Goal: Transaction & Acquisition: Purchase product/service

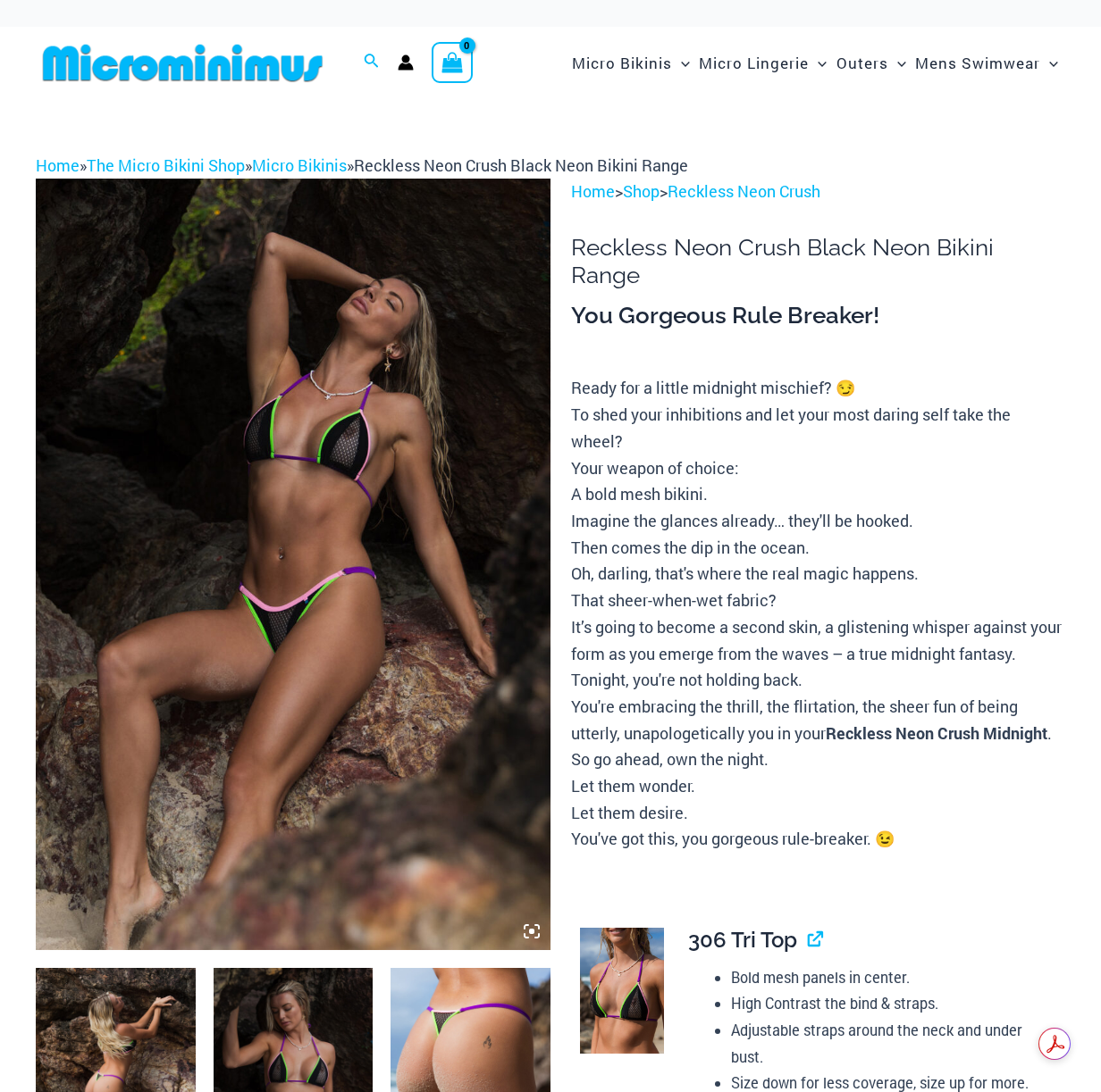
type input "**********"
click at [285, 502] on img at bounding box center [293, 564] width 515 height 772
click at [342, 523] on img at bounding box center [293, 564] width 515 height 772
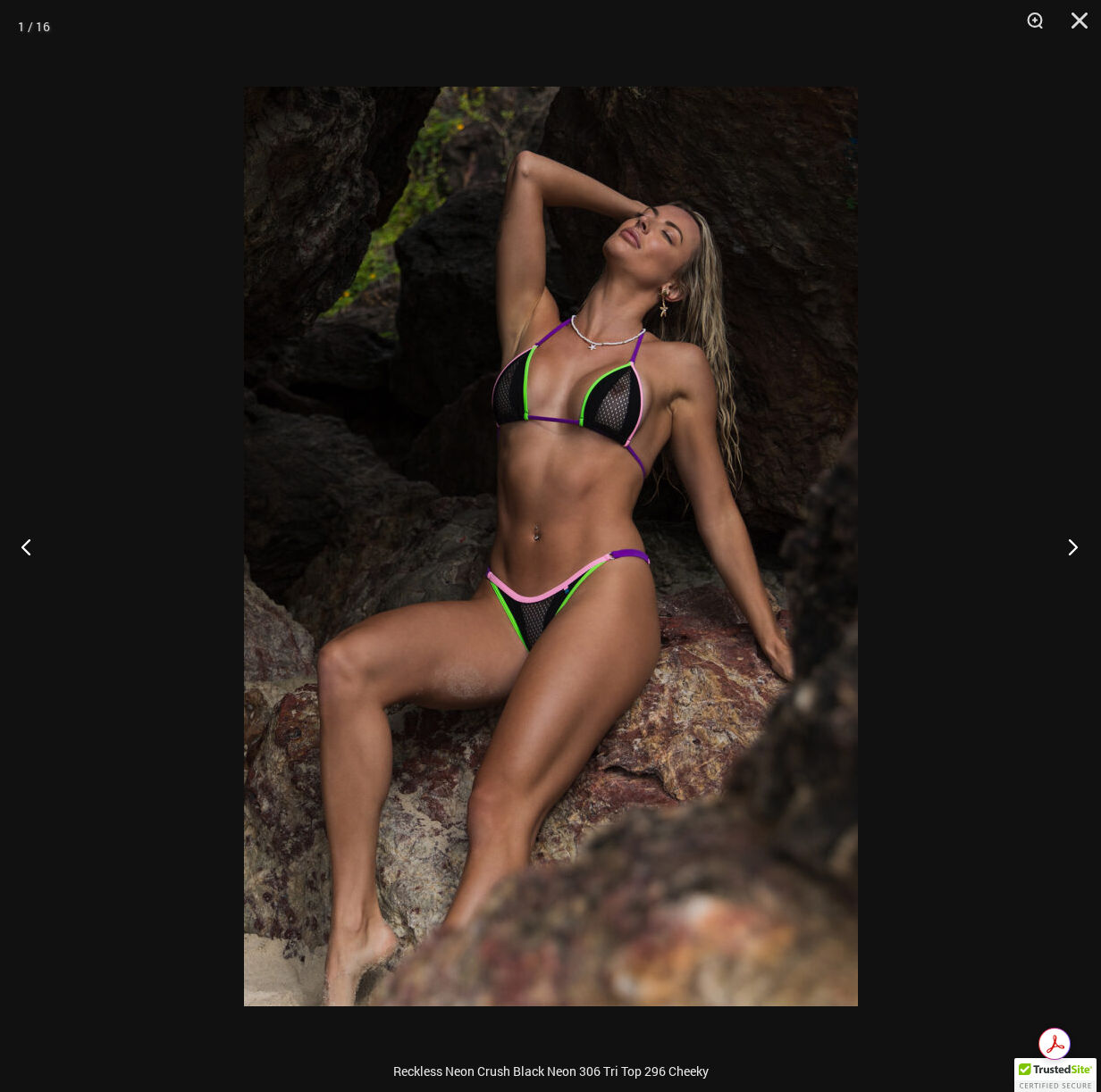
click at [1066, 542] on button "Next" at bounding box center [1067, 546] width 67 height 89
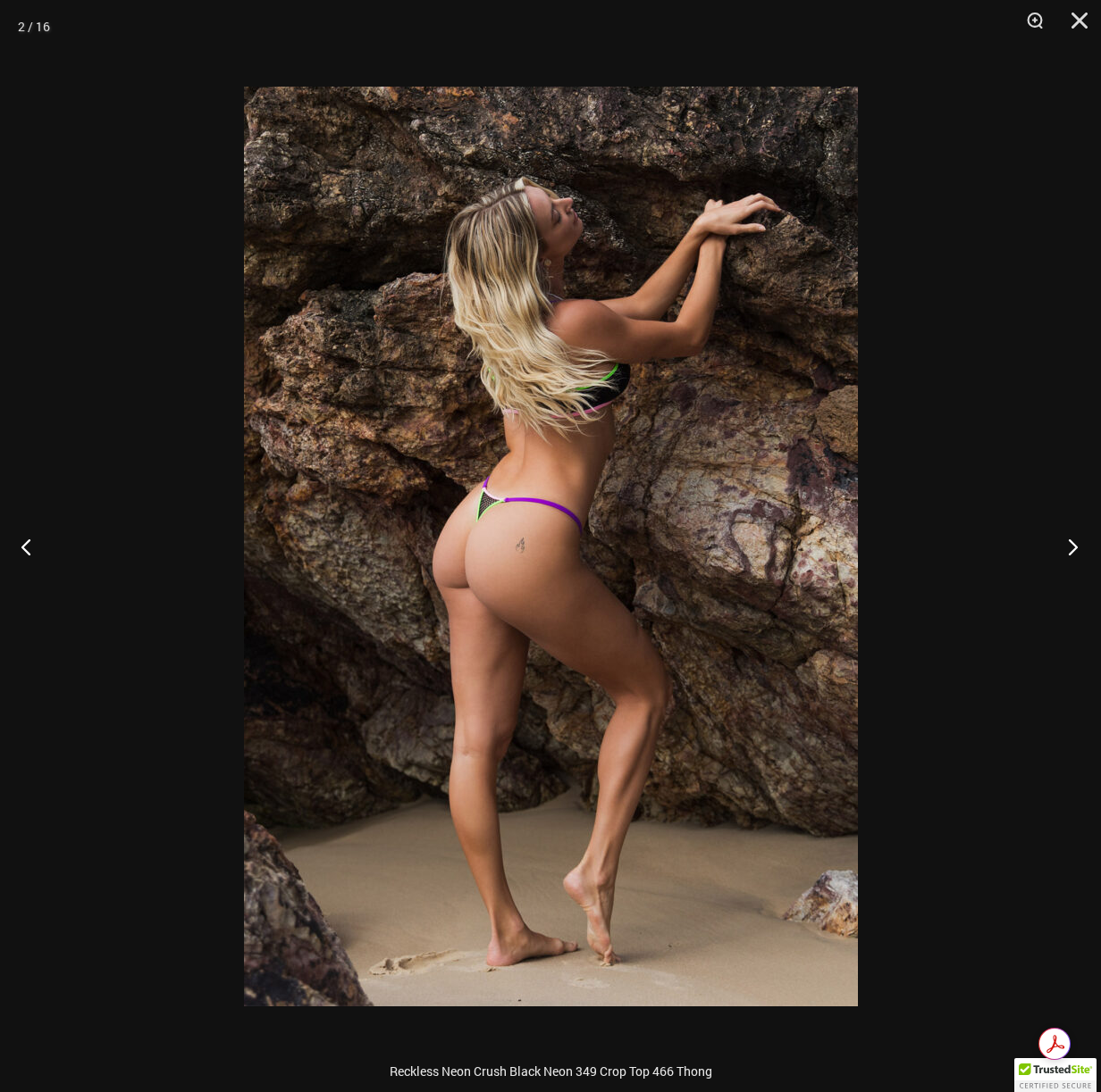
click at [1066, 542] on button "Next" at bounding box center [1067, 546] width 67 height 89
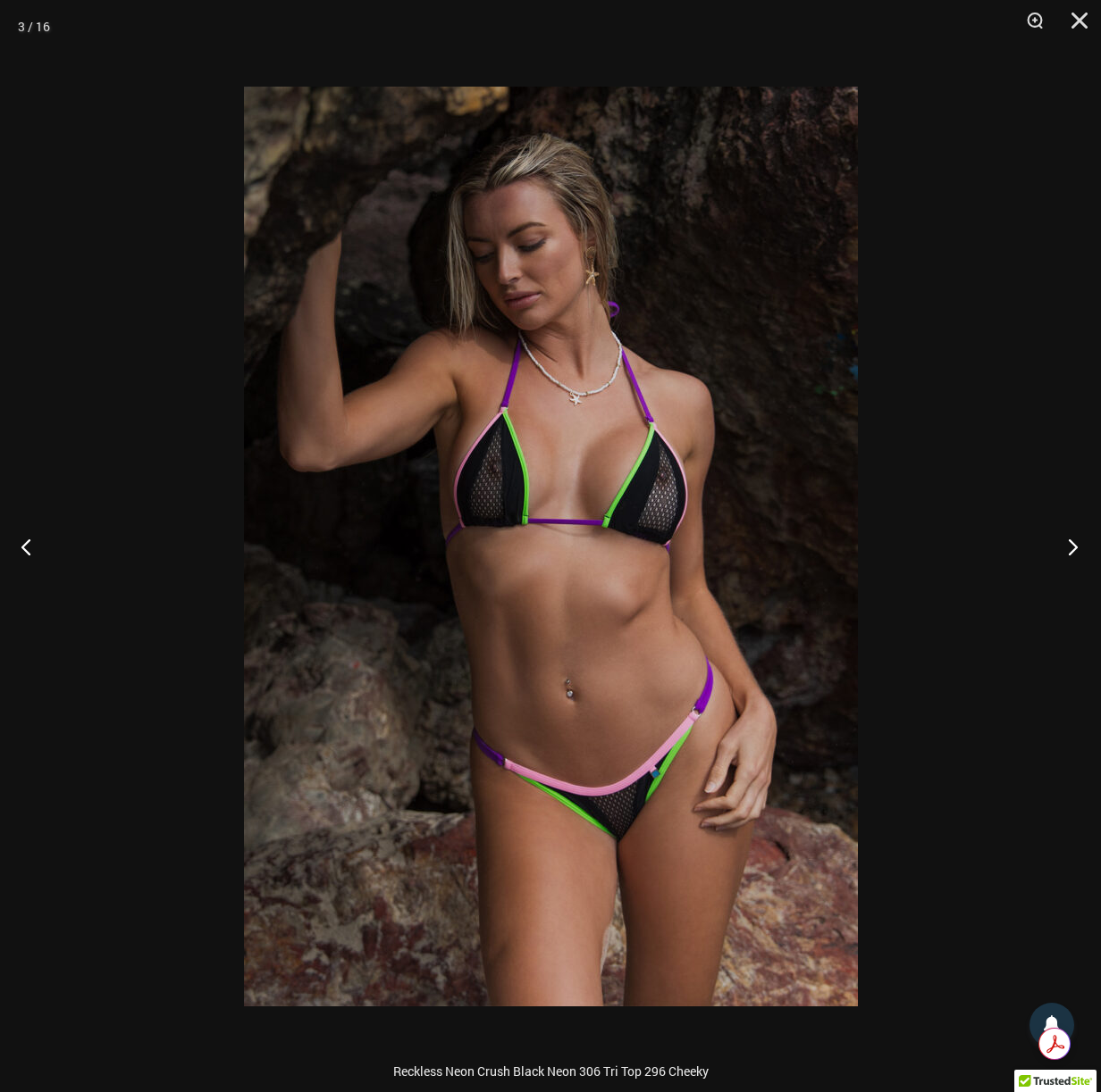
click at [1066, 542] on button "Next" at bounding box center [1067, 546] width 67 height 89
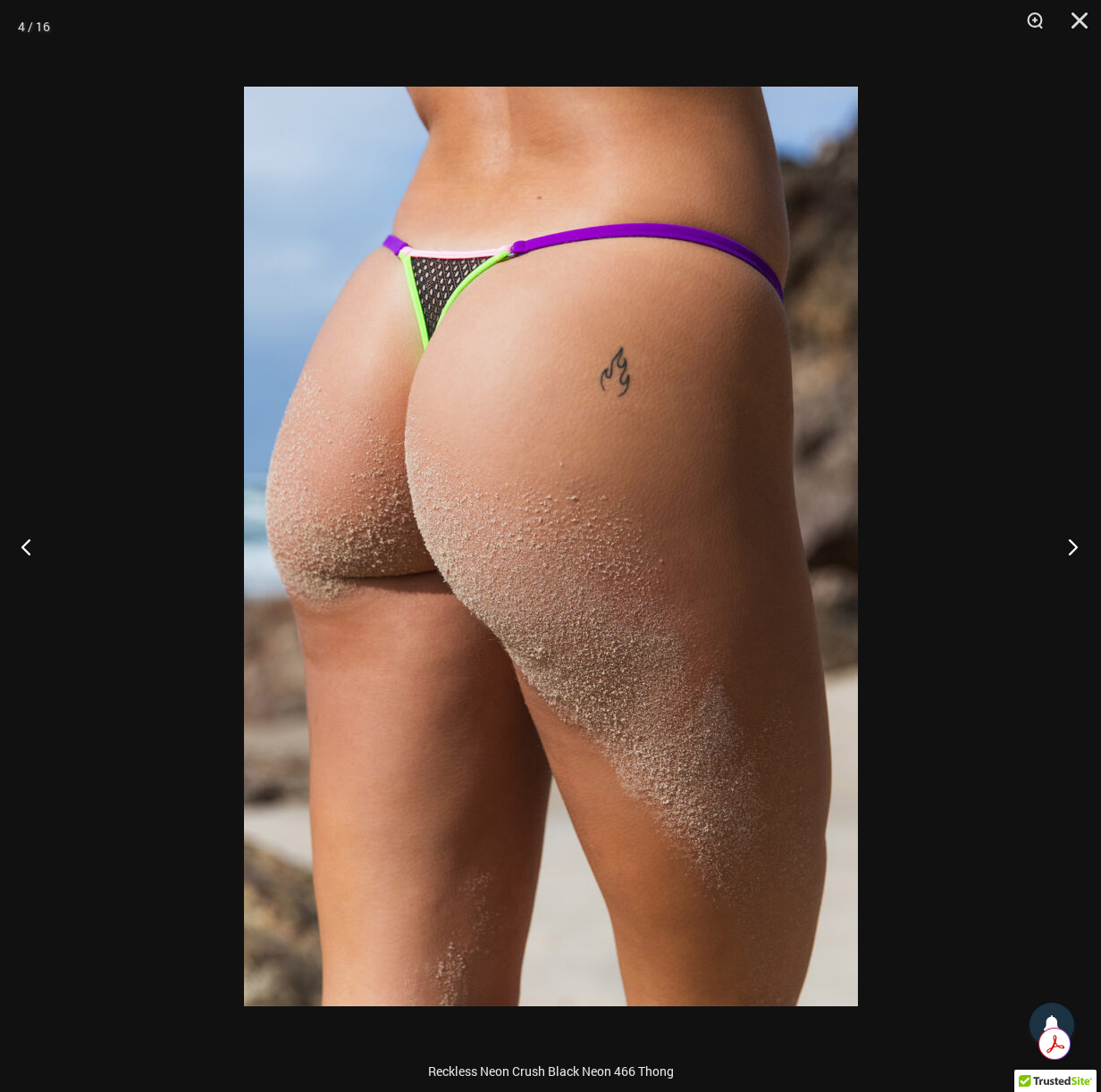
click at [1066, 542] on button "Next" at bounding box center [1067, 546] width 67 height 89
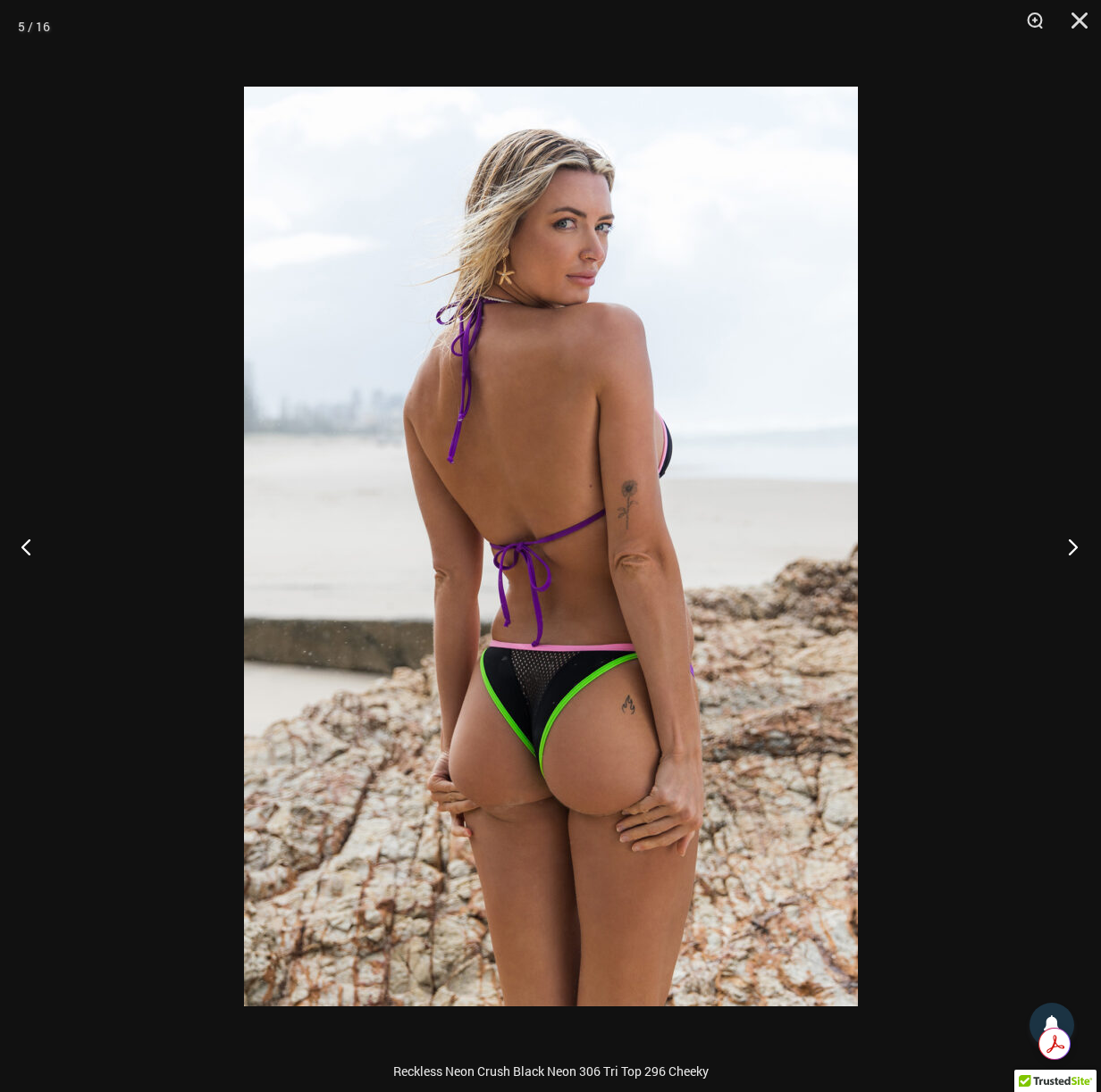
click at [1066, 542] on button "Next" at bounding box center [1067, 546] width 67 height 89
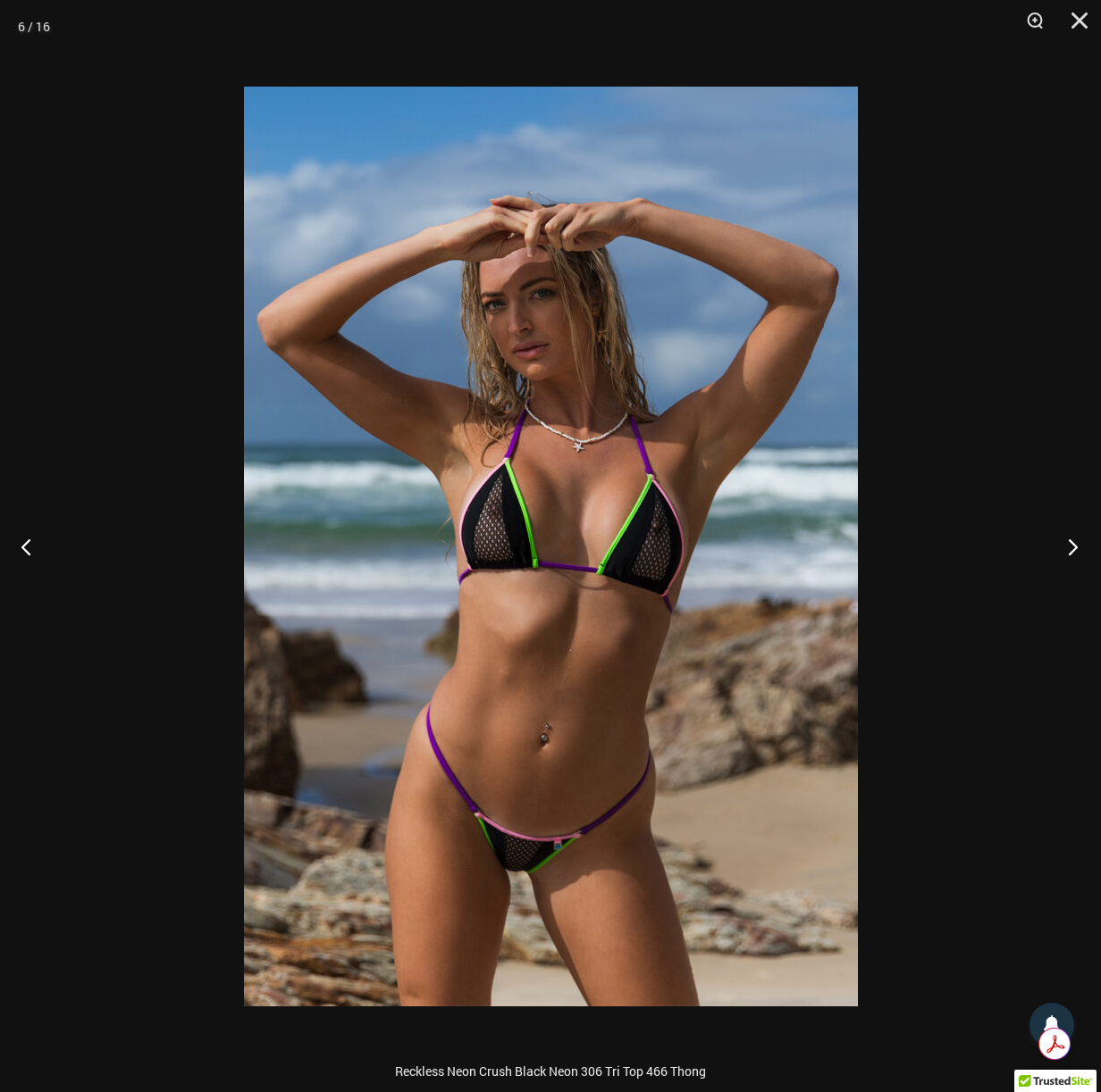
click at [1066, 542] on button "Next" at bounding box center [1067, 546] width 67 height 89
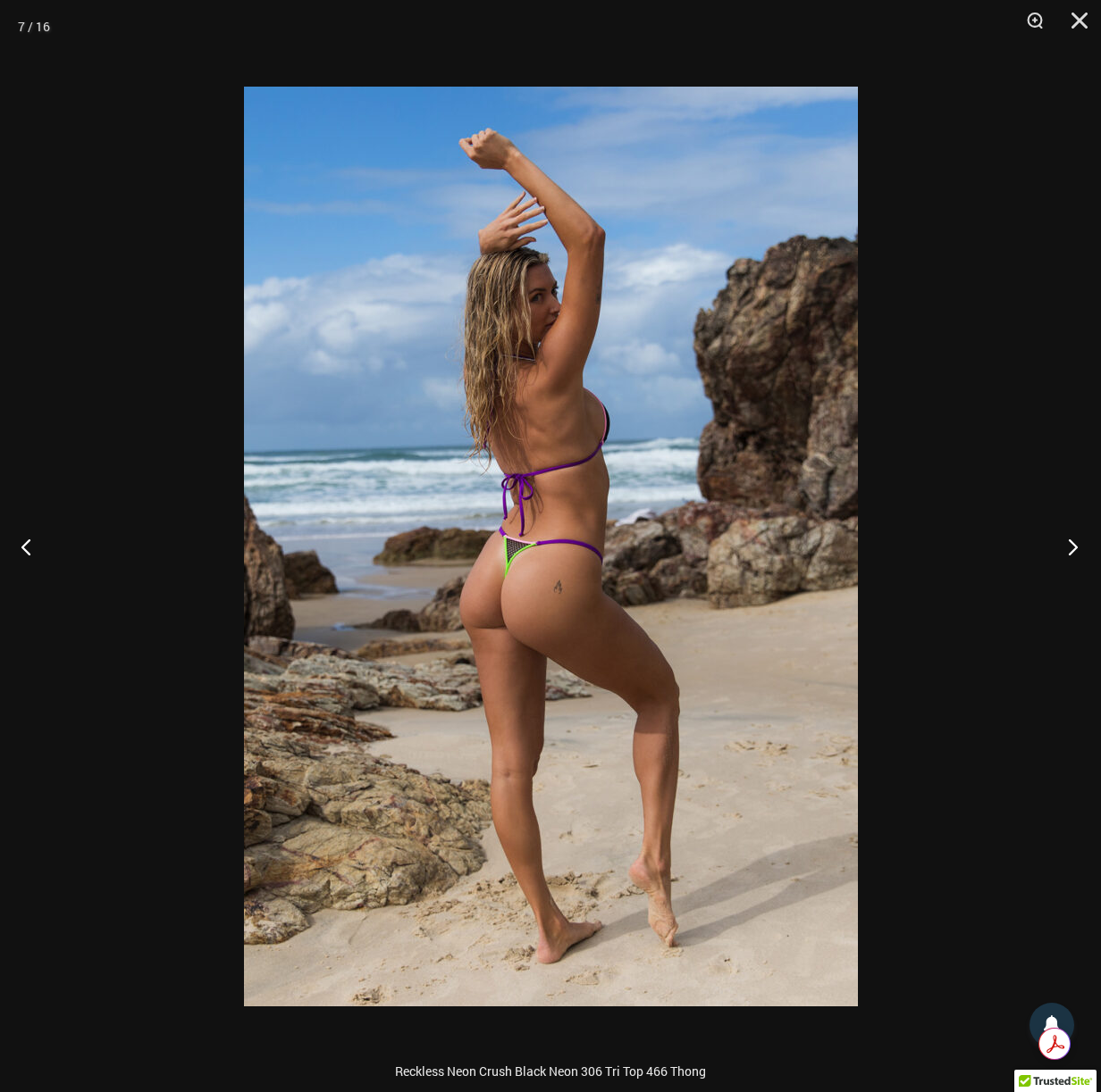
click at [1066, 542] on button "Next" at bounding box center [1067, 546] width 67 height 89
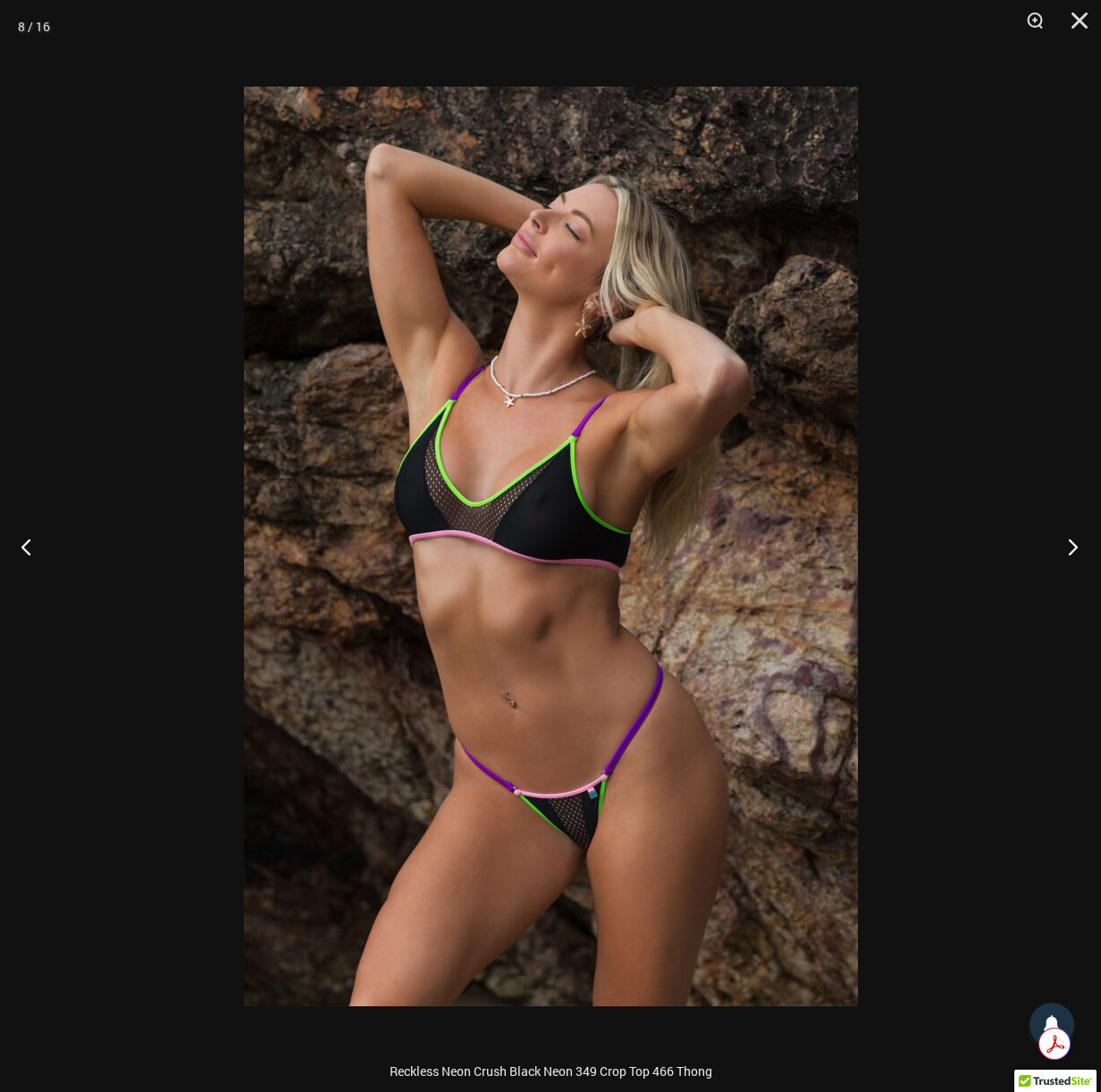
click at [1066, 542] on button "Next" at bounding box center [1067, 546] width 67 height 89
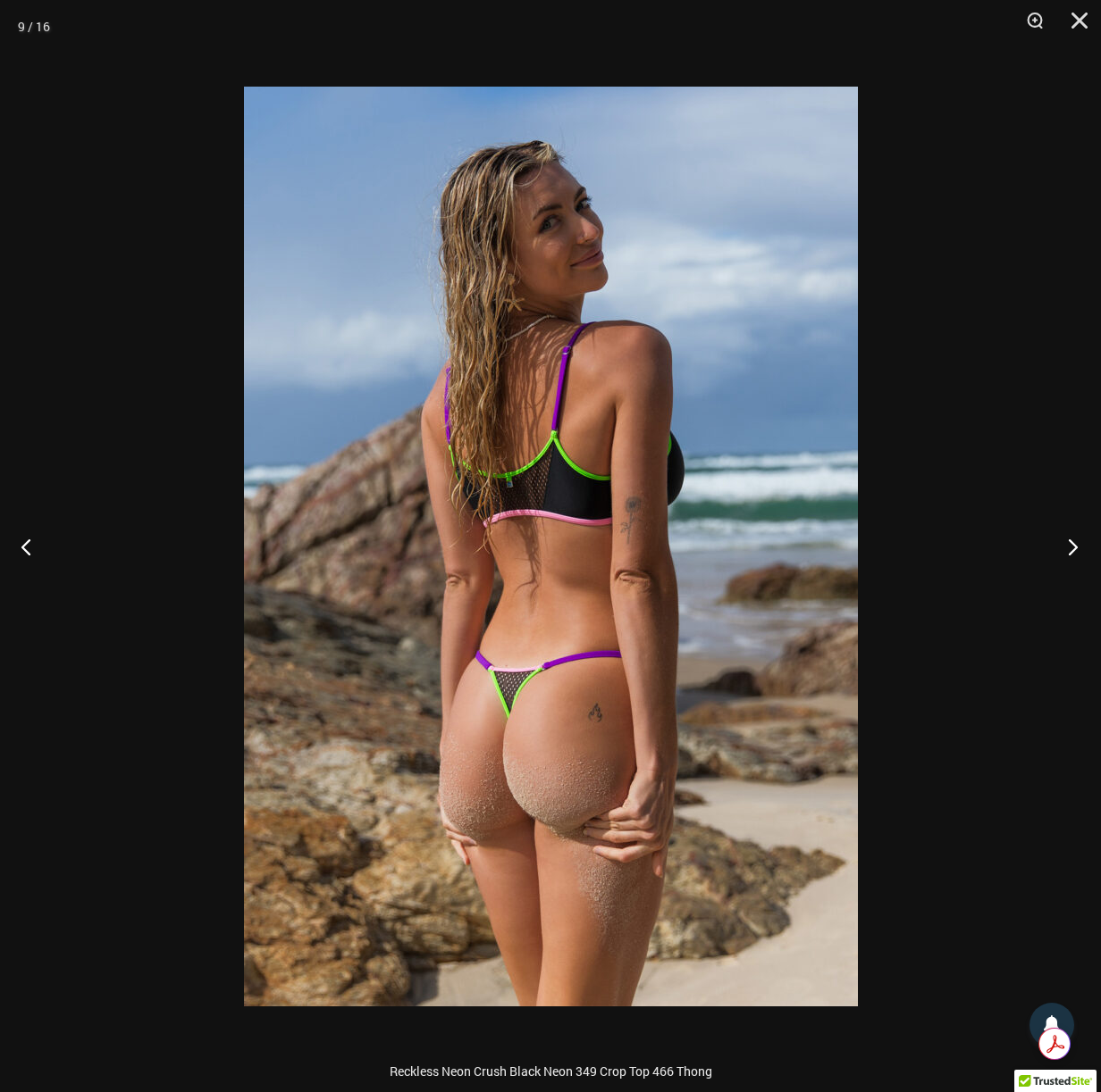
click at [1066, 542] on button "Next" at bounding box center [1067, 546] width 67 height 89
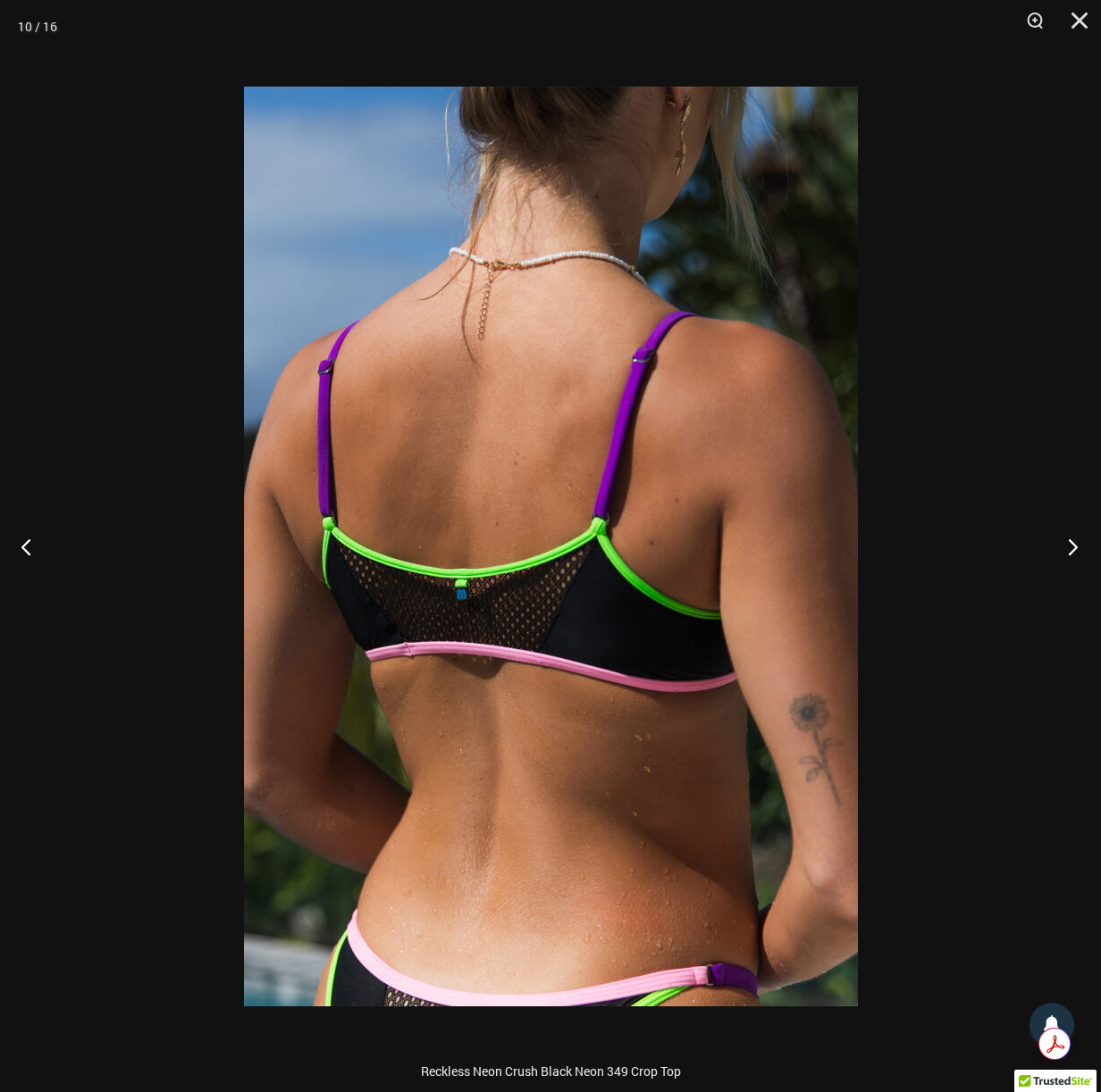
click at [1066, 542] on button "Next" at bounding box center [1067, 546] width 67 height 89
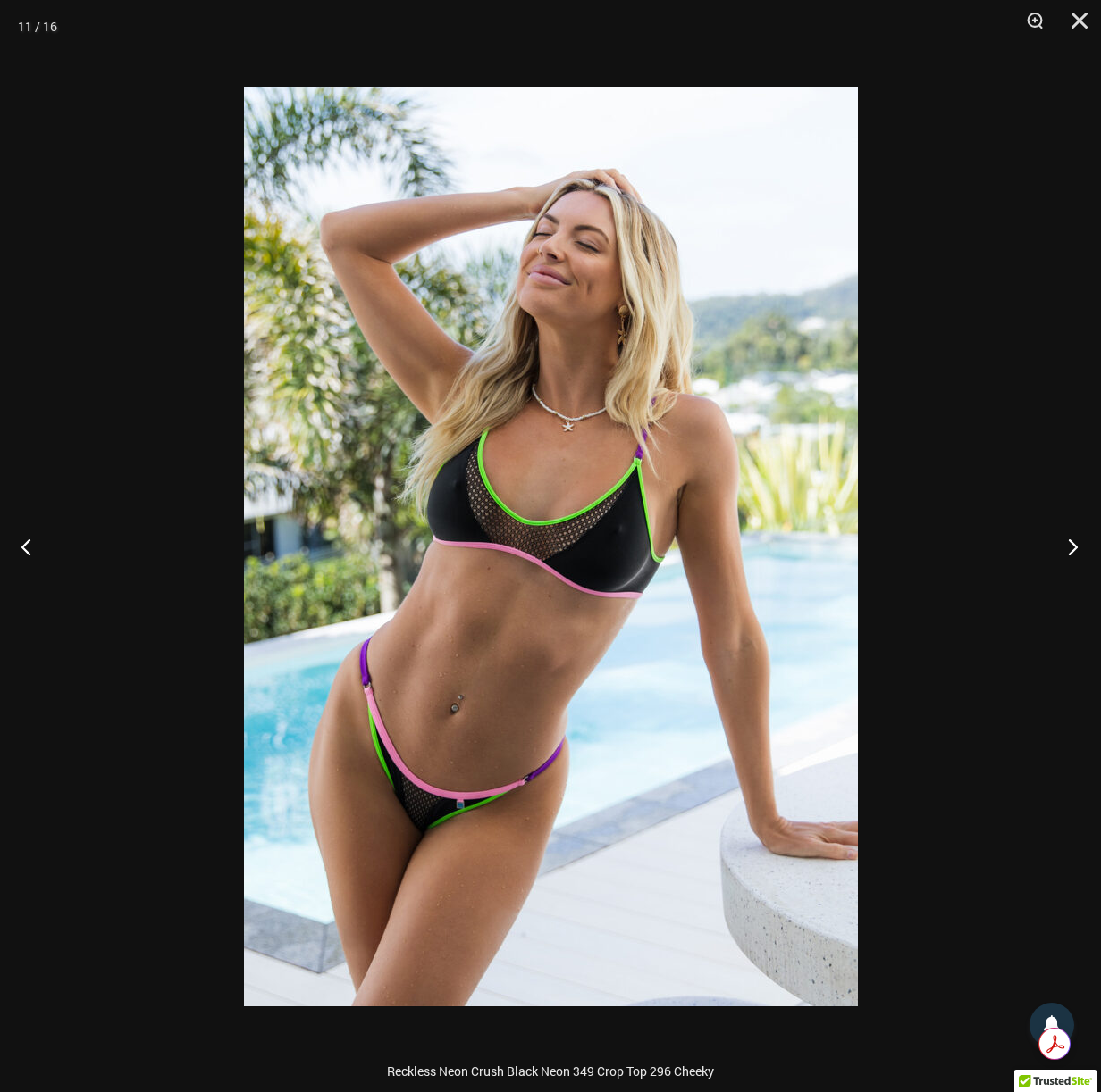
click at [1066, 542] on button "Next" at bounding box center [1067, 546] width 67 height 89
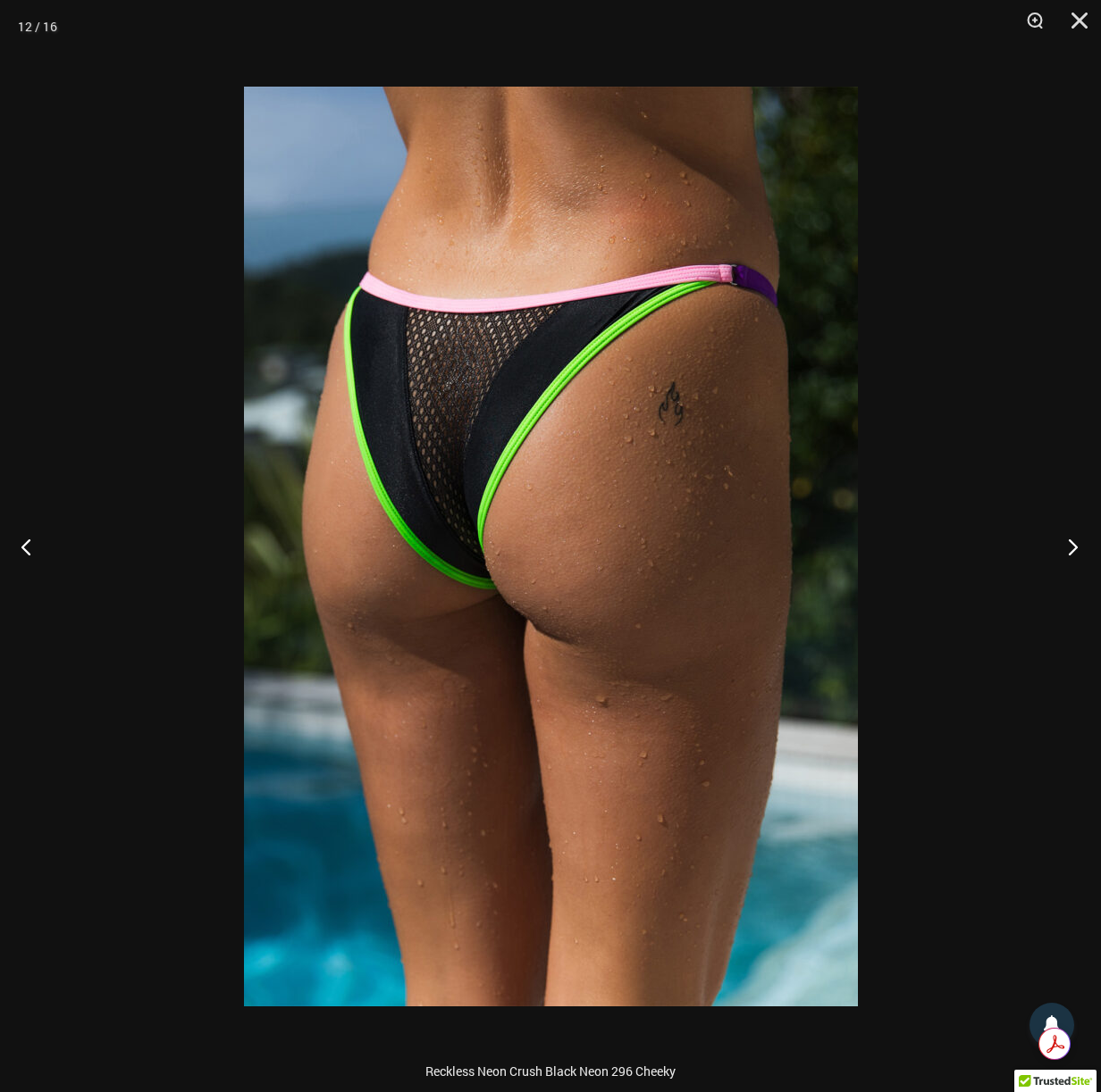
click at [1066, 542] on button "Next" at bounding box center [1067, 546] width 67 height 89
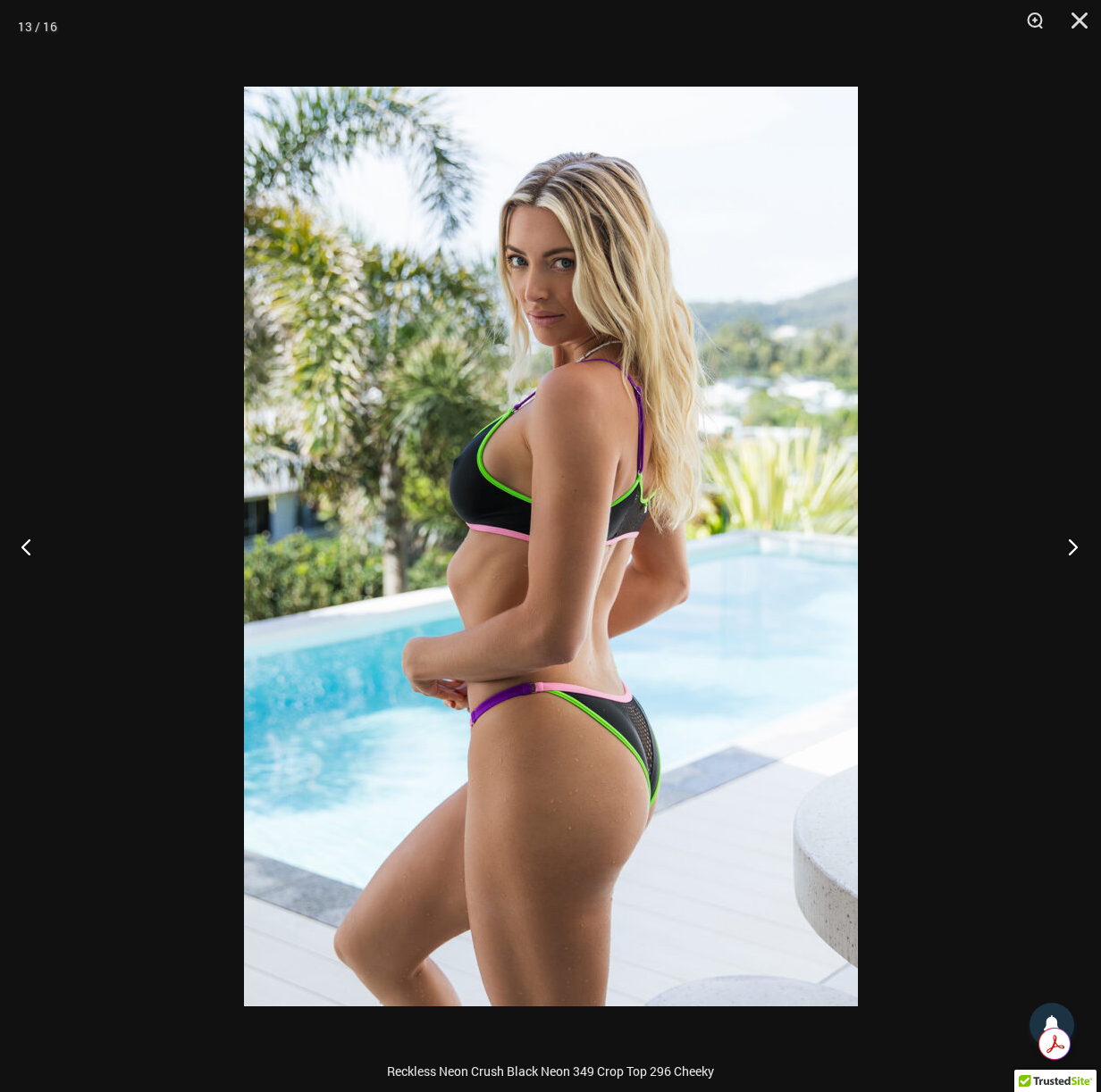
click at [1066, 542] on button "Next" at bounding box center [1067, 546] width 67 height 89
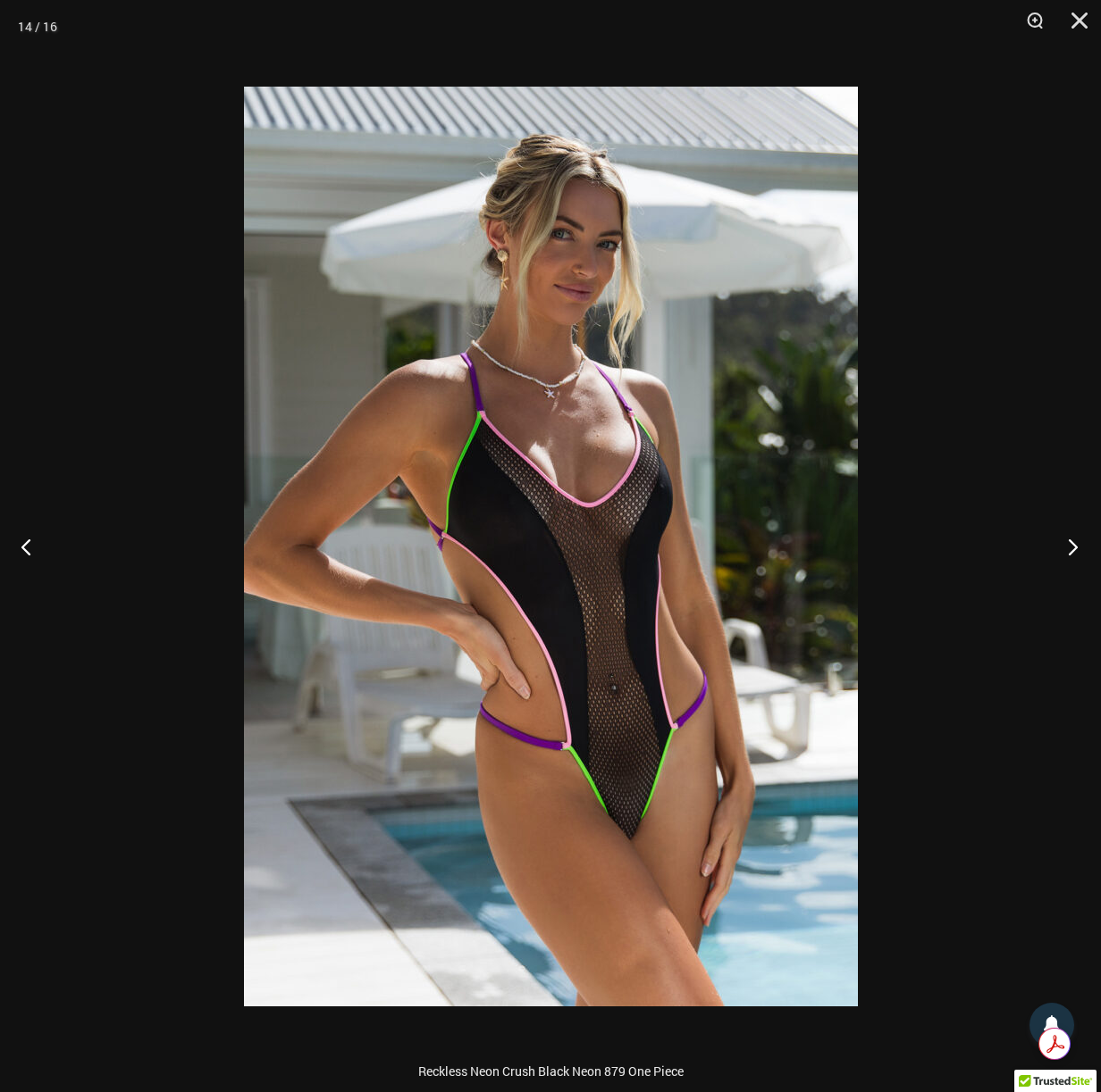
click at [1066, 542] on button "Next" at bounding box center [1067, 546] width 67 height 89
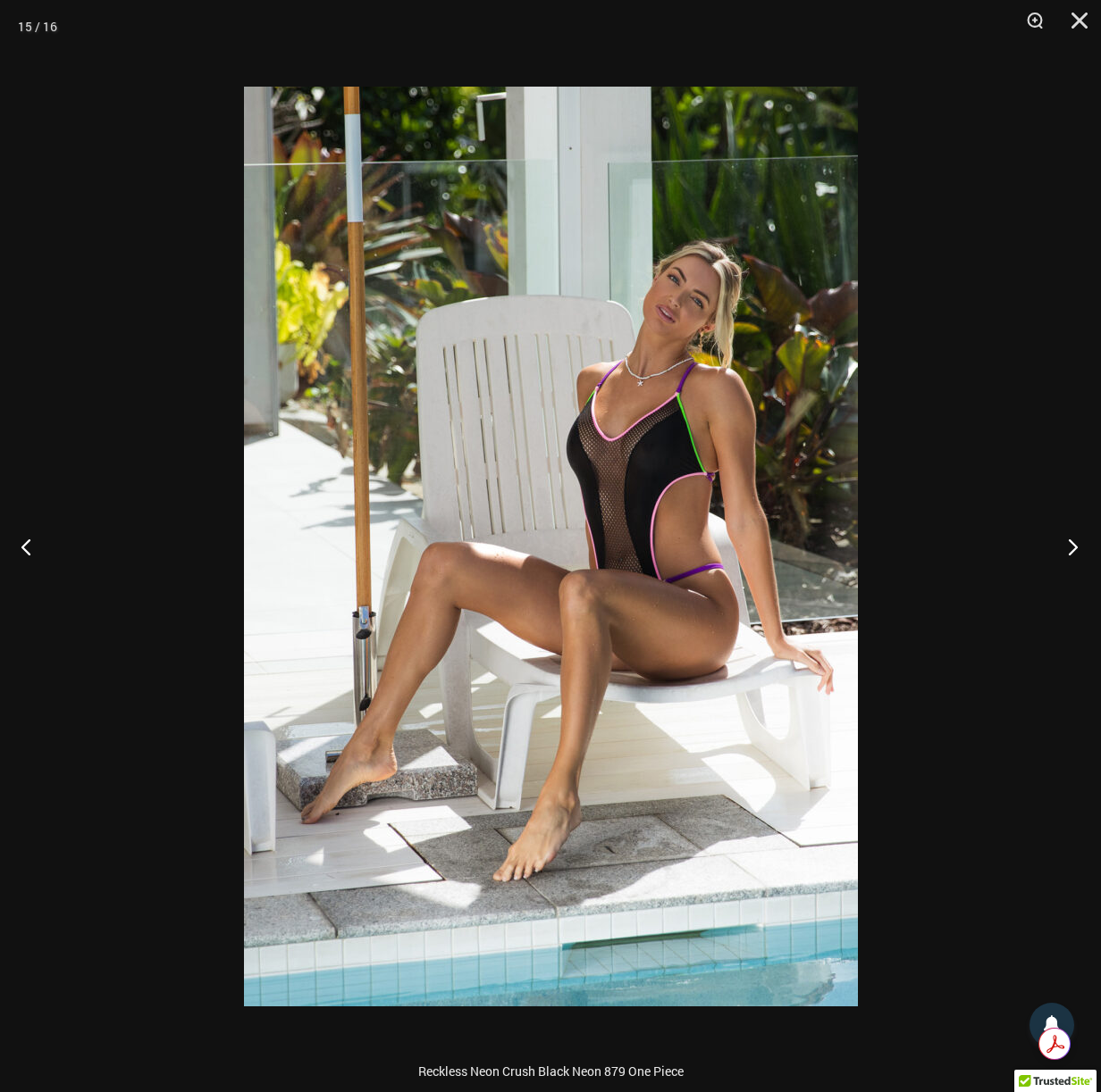
click at [1066, 542] on button "Next" at bounding box center [1067, 546] width 67 height 89
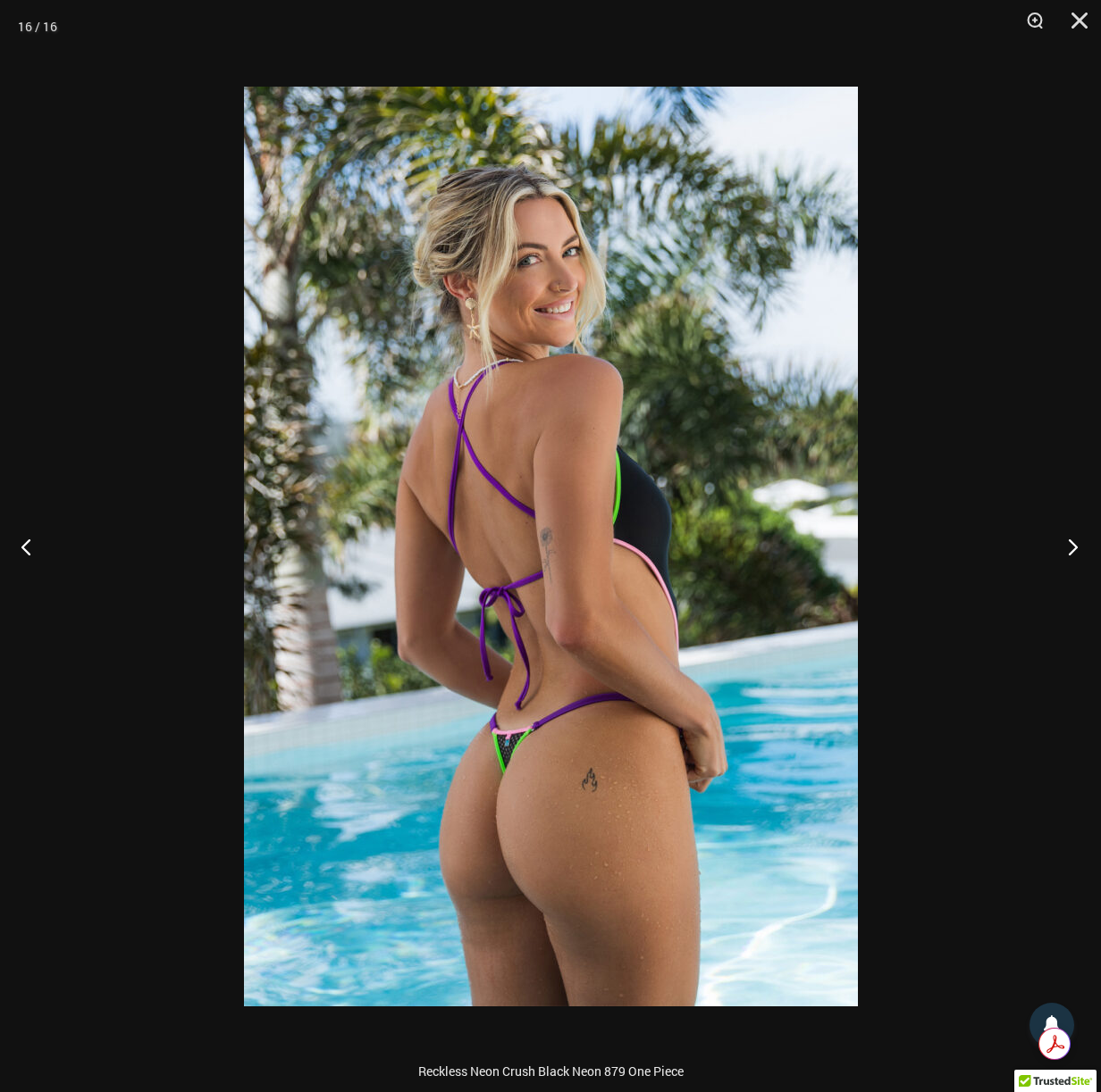
click at [1066, 542] on button "Next" at bounding box center [1067, 546] width 67 height 89
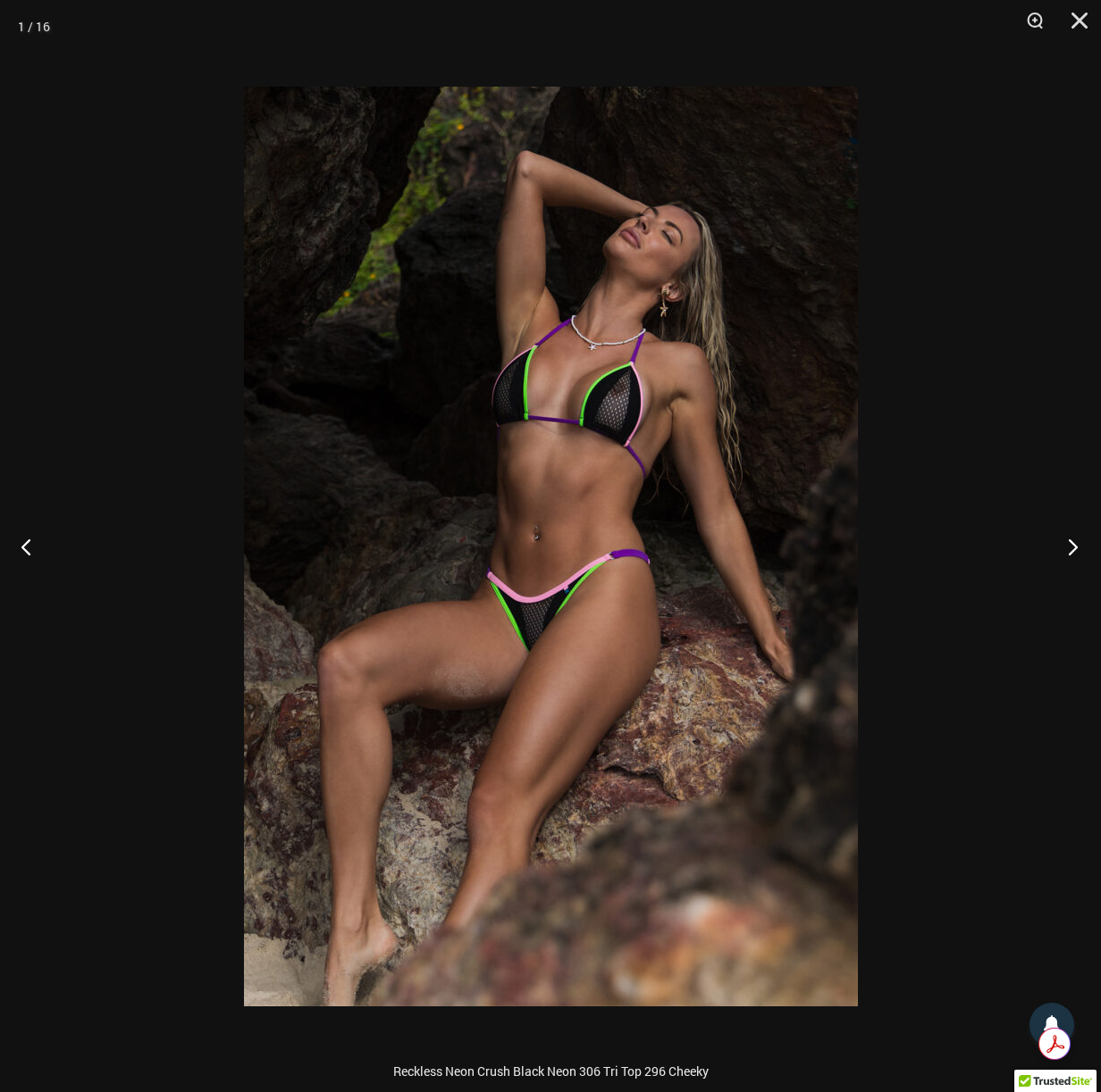
click at [1066, 542] on button "Next" at bounding box center [1067, 546] width 67 height 89
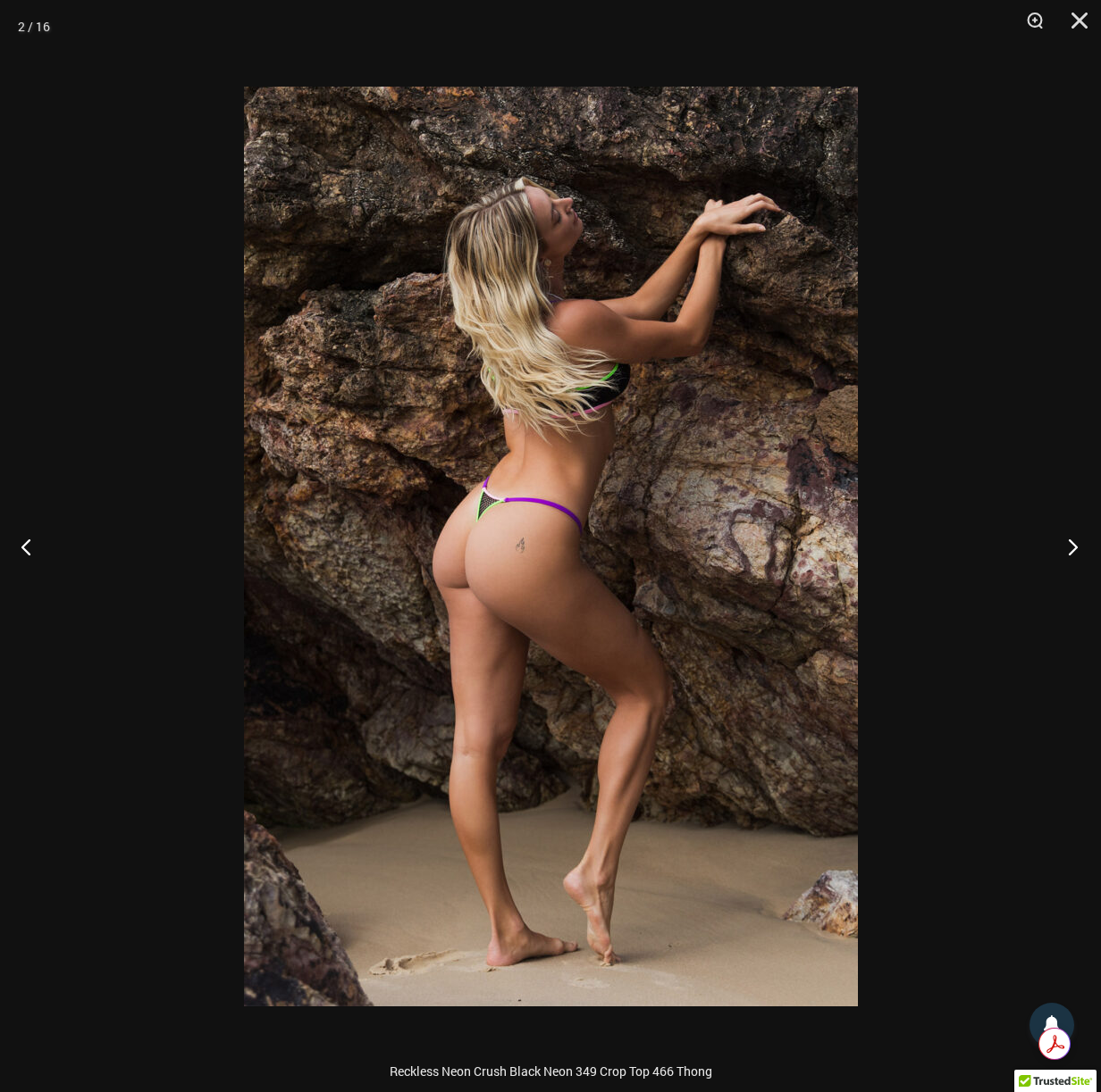
click at [1066, 542] on button "Next" at bounding box center [1067, 546] width 67 height 89
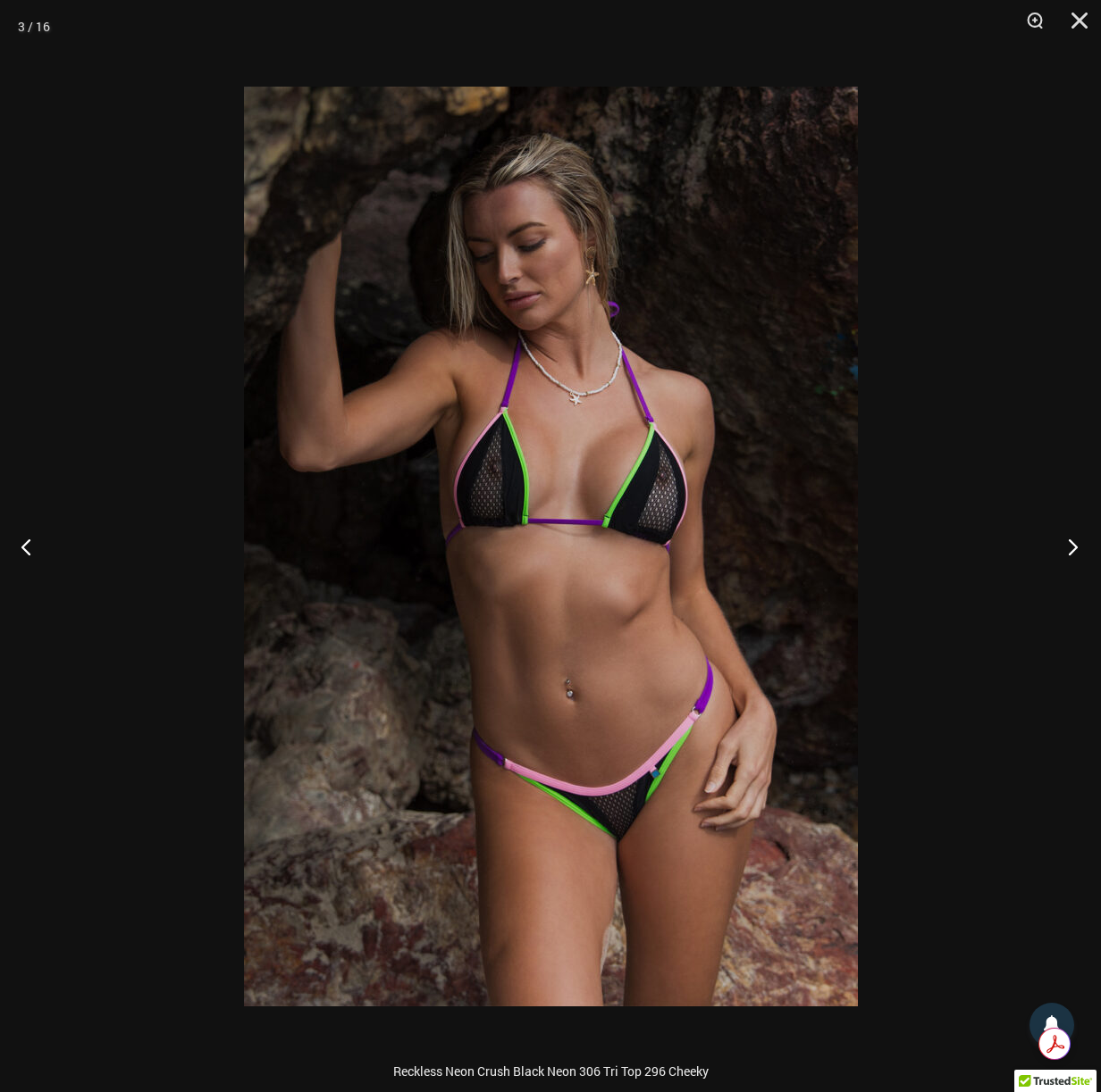
click at [1066, 542] on button "Next" at bounding box center [1067, 546] width 67 height 89
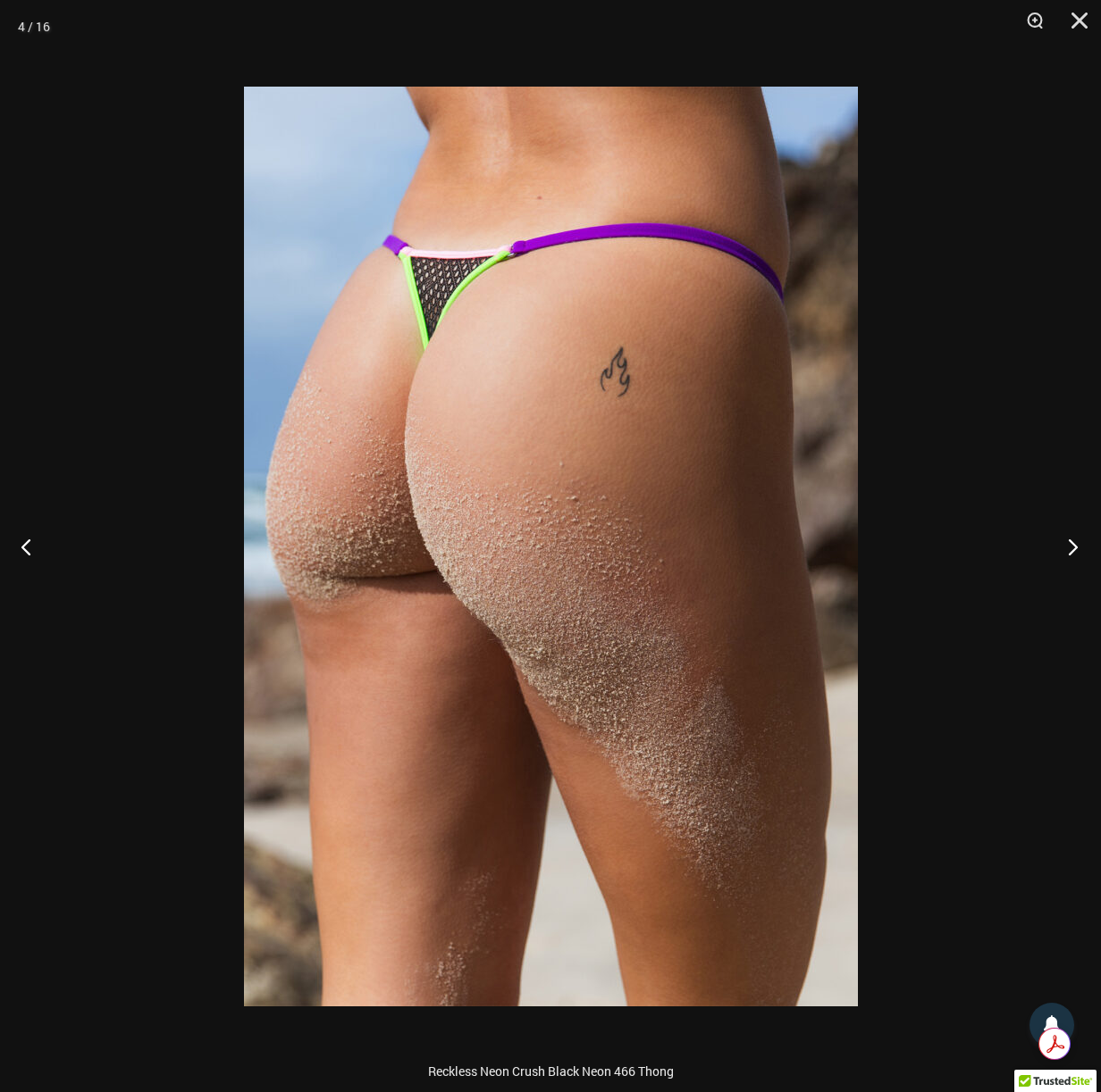
click at [1066, 542] on button "Next" at bounding box center [1067, 546] width 67 height 89
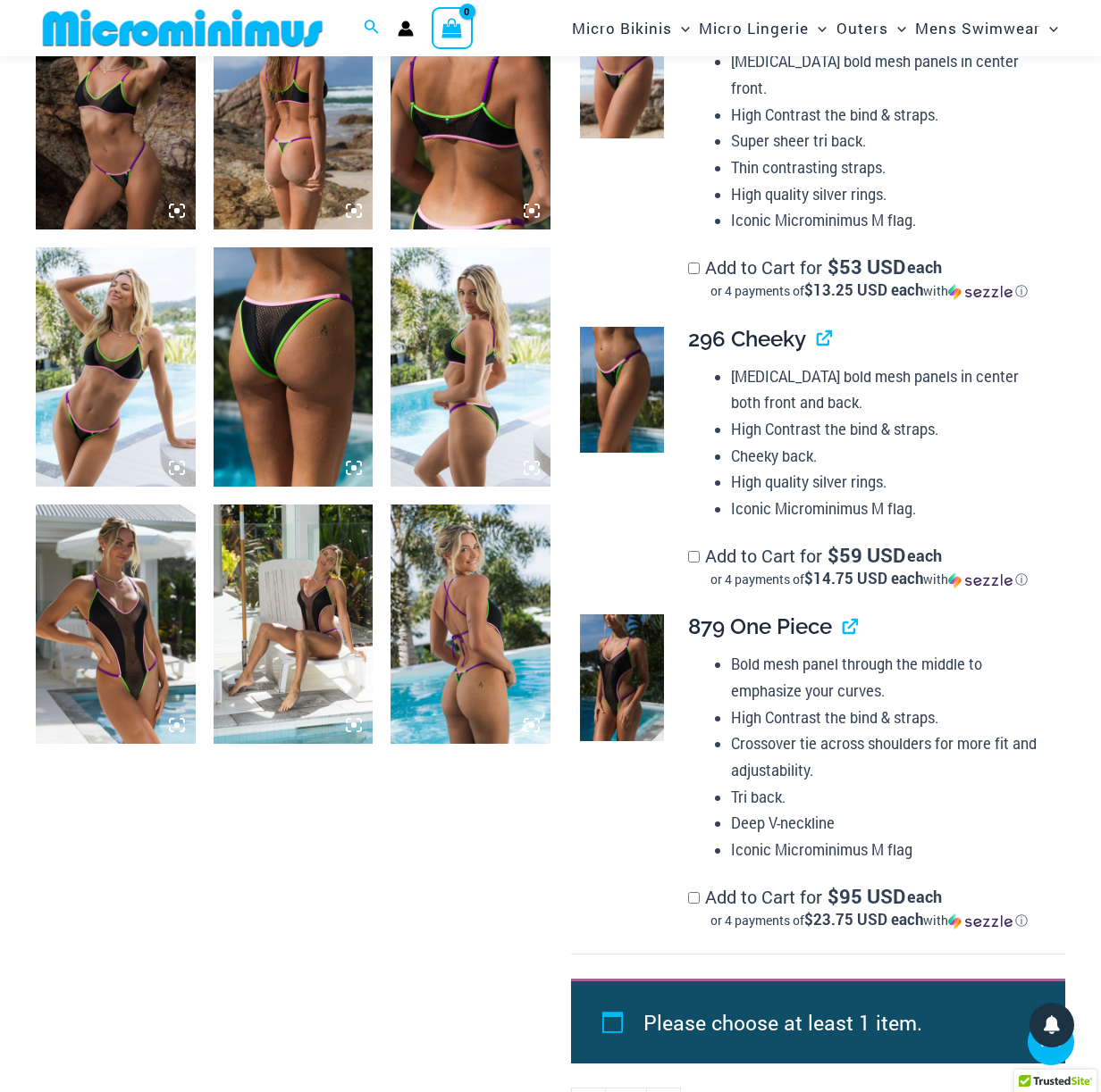
scroll to position [1478, 0]
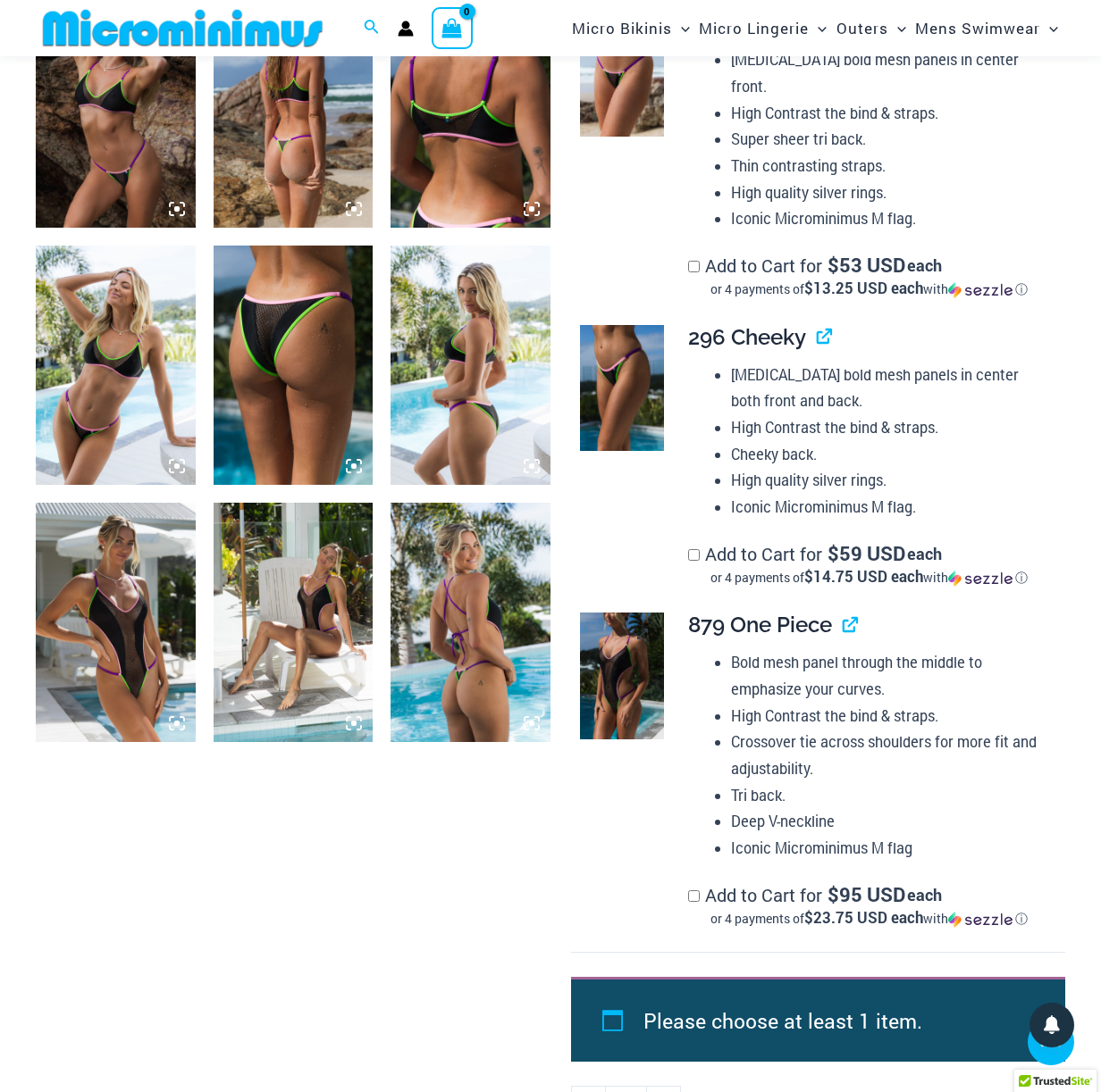
click at [621, 633] on img at bounding box center [622, 676] width 84 height 127
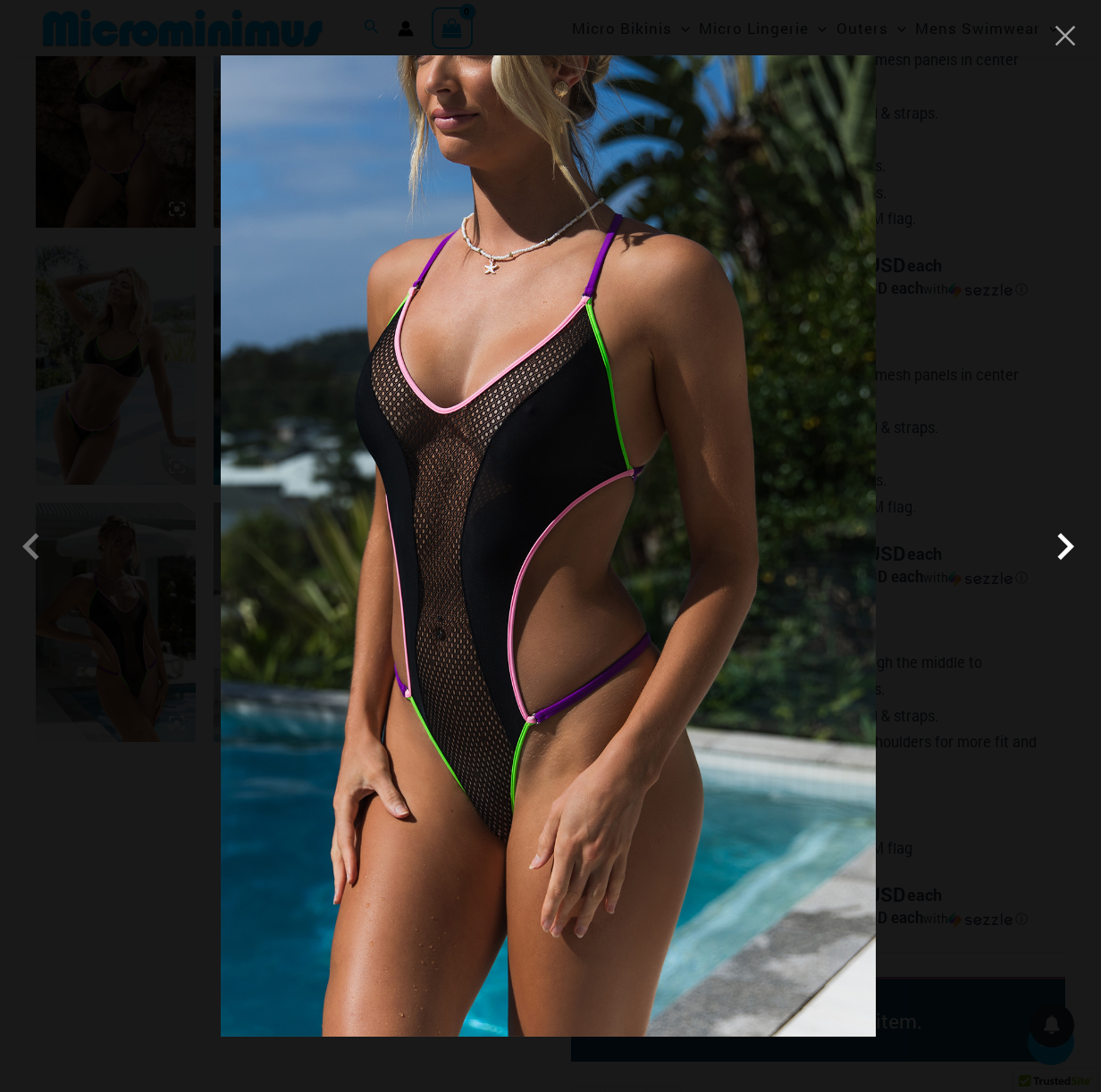
click at [1075, 549] on span at bounding box center [1065, 546] width 54 height 54
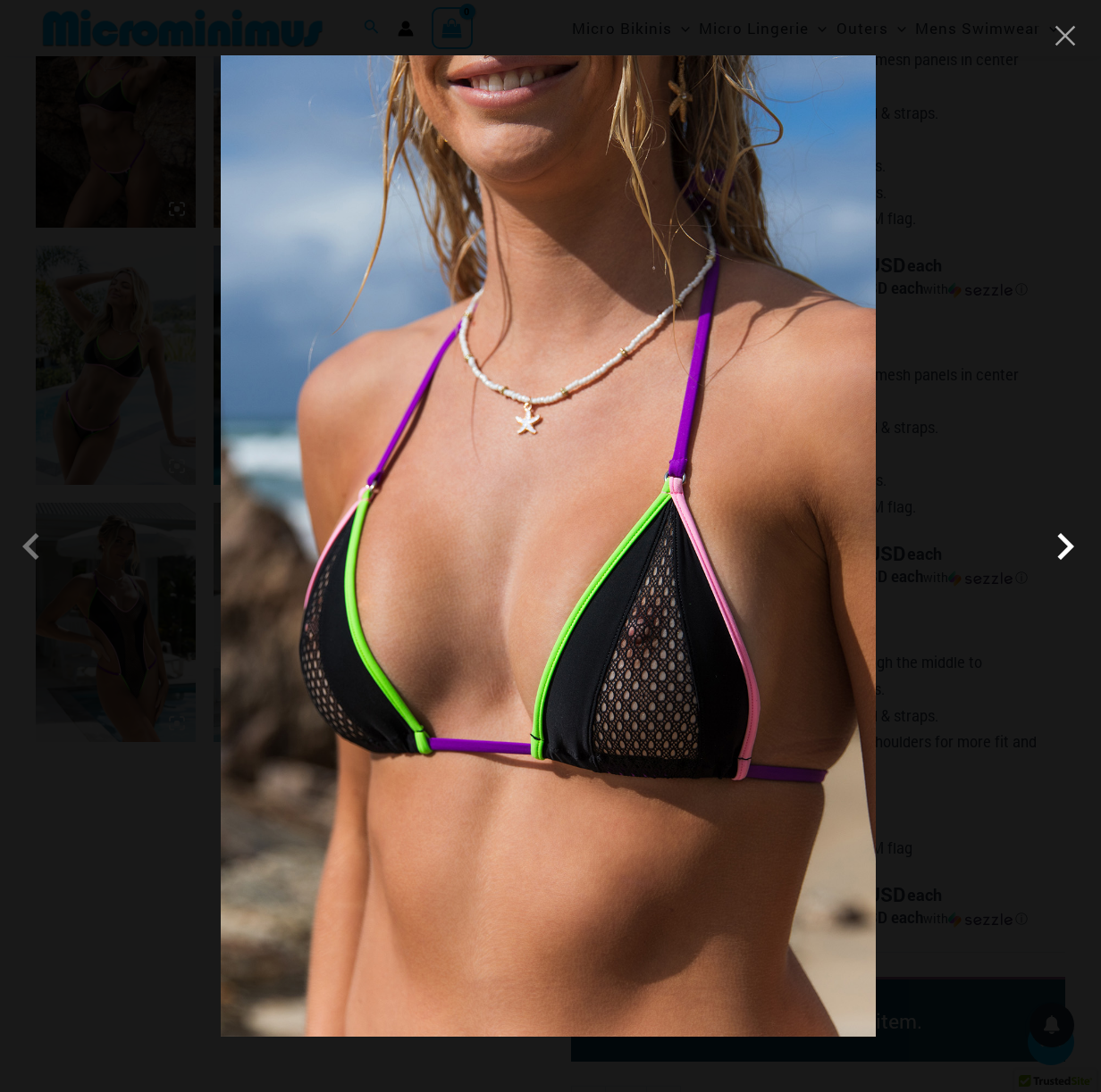
click at [1075, 549] on span at bounding box center [1065, 546] width 54 height 54
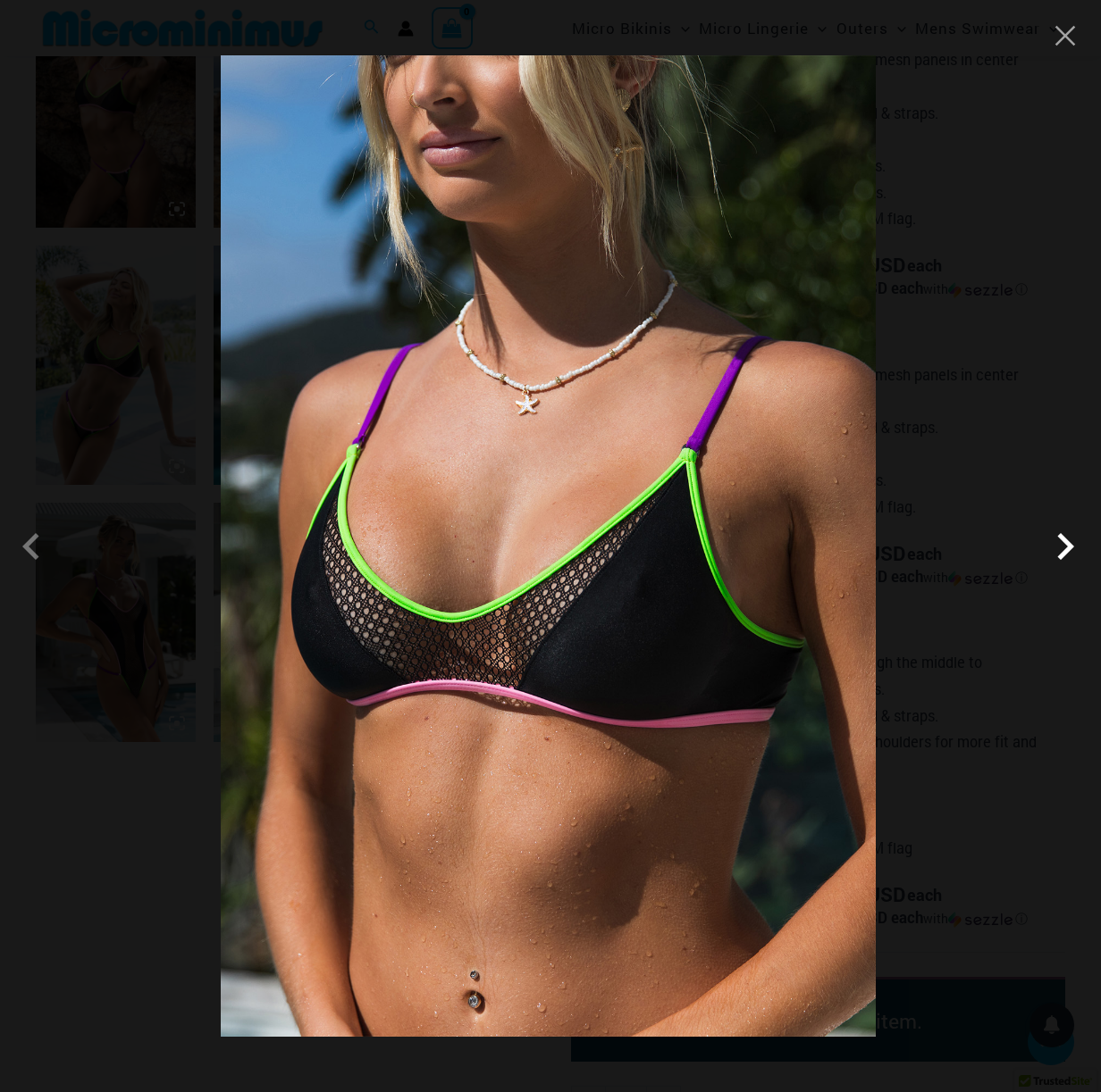
click at [1075, 549] on span at bounding box center [1065, 546] width 54 height 54
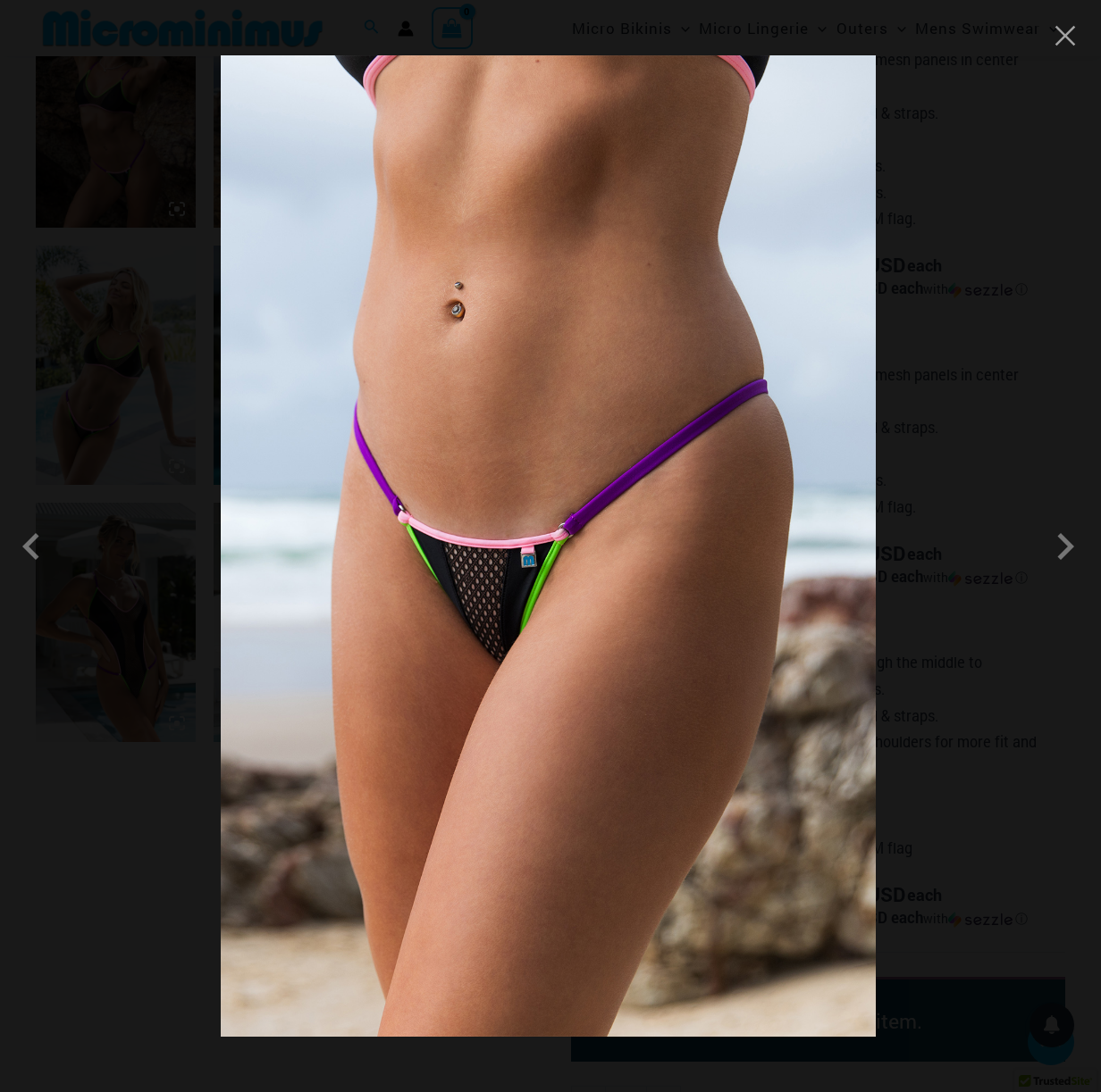
click at [983, 676] on div at bounding box center [550, 546] width 1101 height 1092
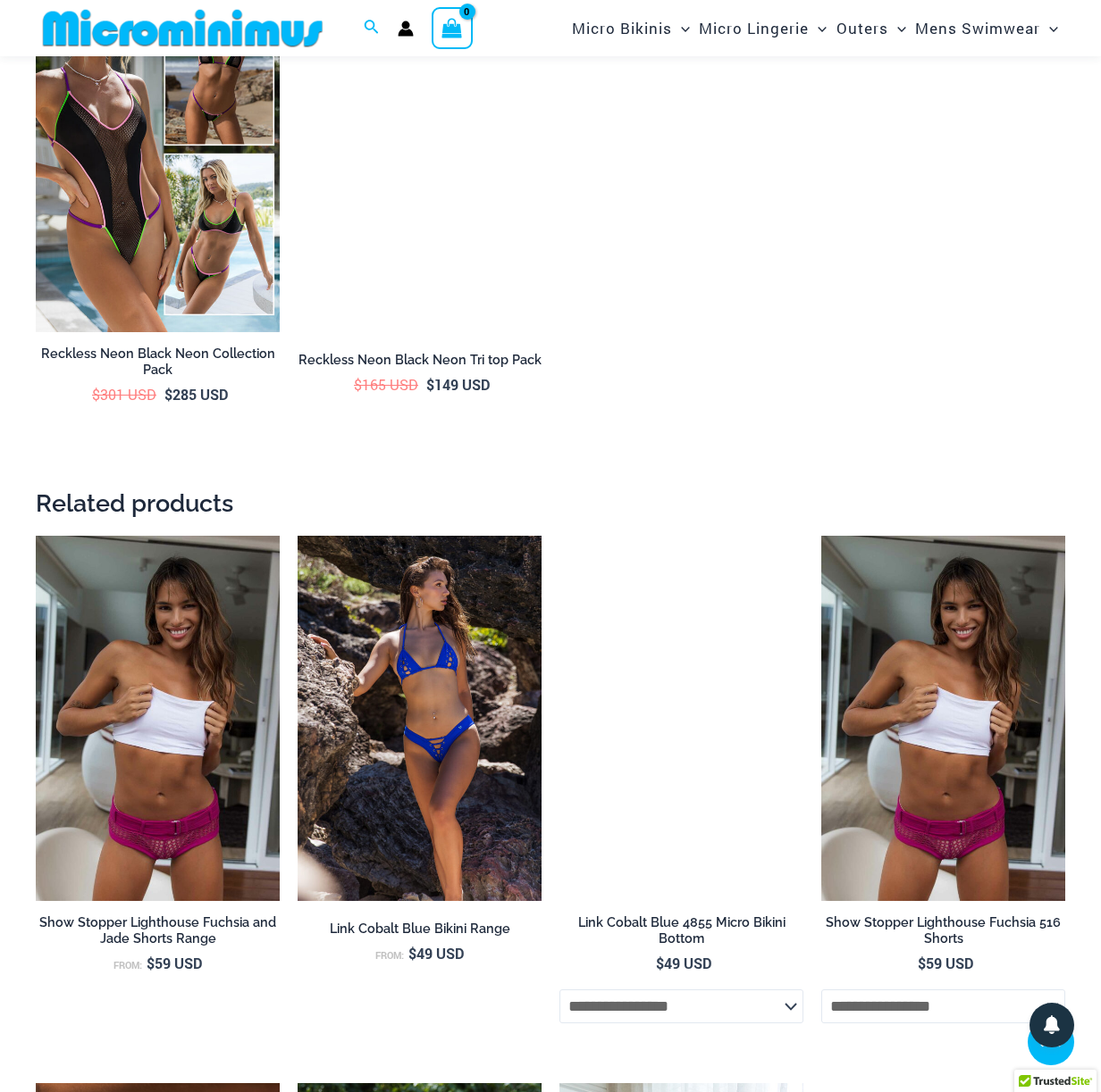
scroll to position [3458, 0]
